Goal: Information Seeking & Learning: Learn about a topic

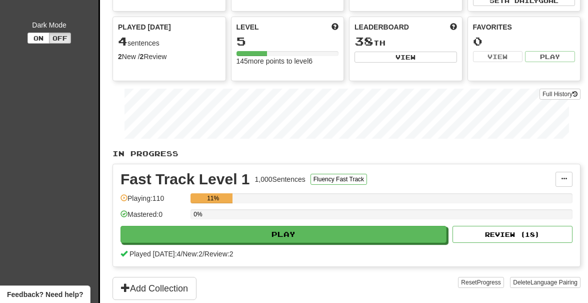
scroll to position [111, 0]
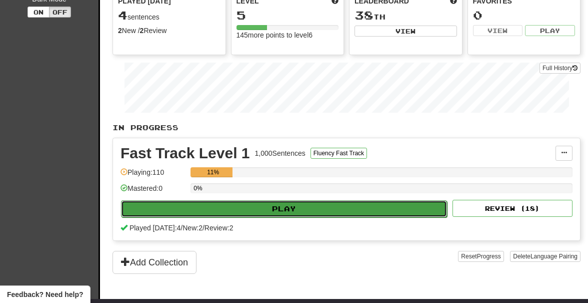
click at [244, 207] on button "Play" at bounding box center [284, 208] width 326 height 17
select select "**"
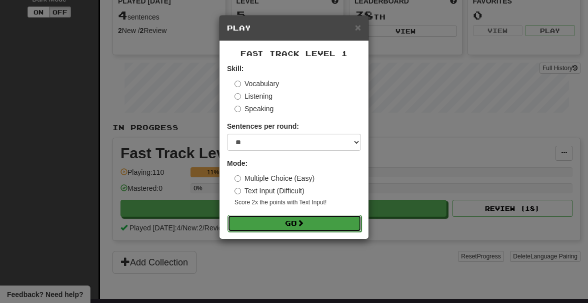
click at [300, 227] on button "Go" at bounding box center [295, 223] width 134 height 17
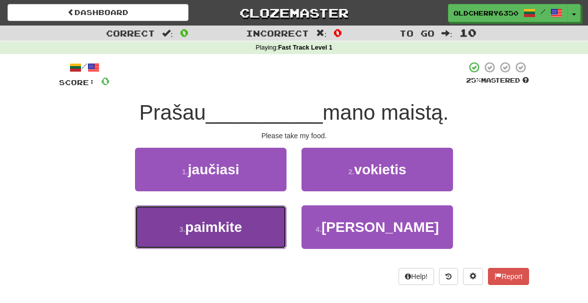
click at [240, 227] on span "paimkite" at bounding box center [213, 227] width 57 height 16
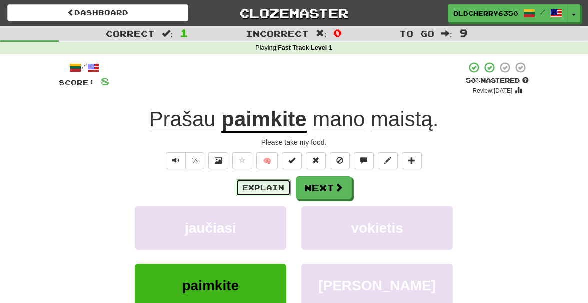
click at [261, 194] on button "Explain" at bounding box center [263, 187] width 55 height 17
